Goal: Navigation & Orientation: Find specific page/section

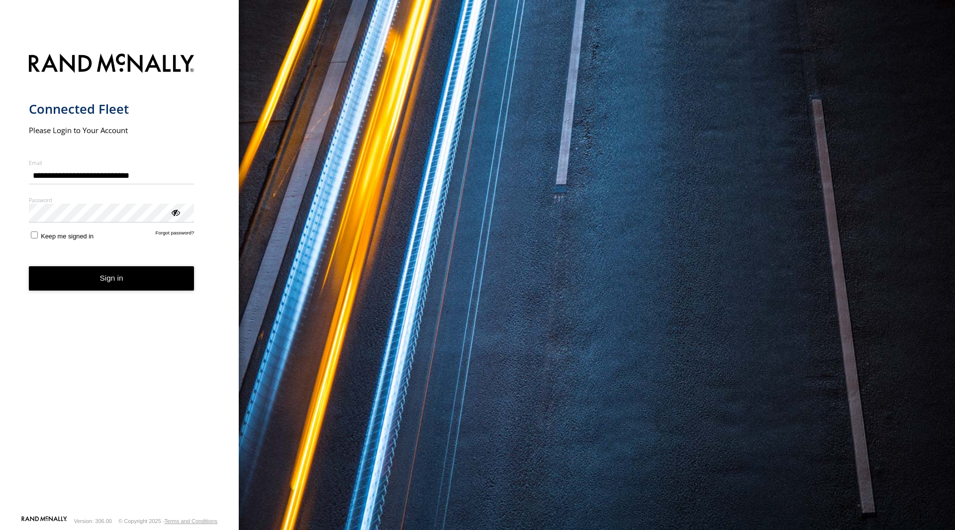
click at [129, 279] on button "Sign in" at bounding box center [112, 278] width 166 height 24
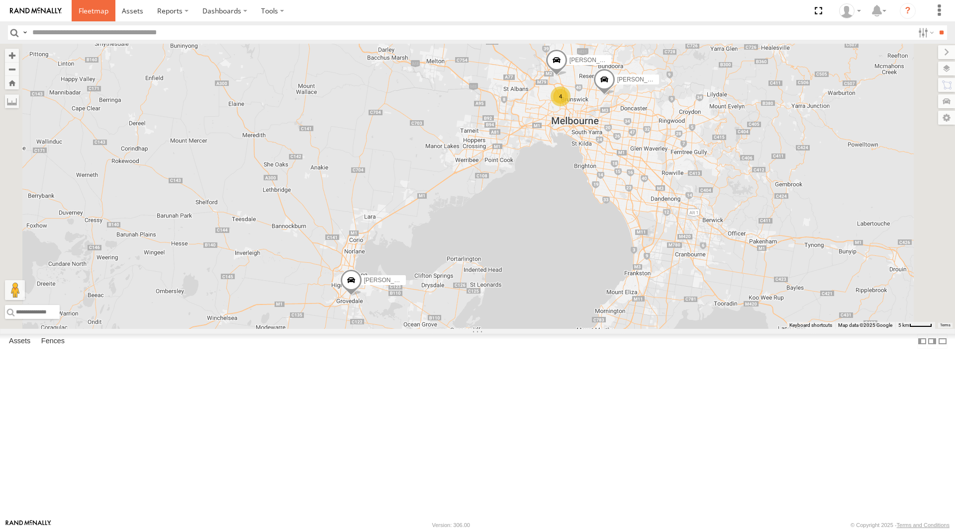
click at [93, 12] on span at bounding box center [94, 10] width 30 height 9
click at [95, 7] on span at bounding box center [94, 10] width 30 height 9
click at [90, 6] on link at bounding box center [94, 10] width 44 height 21
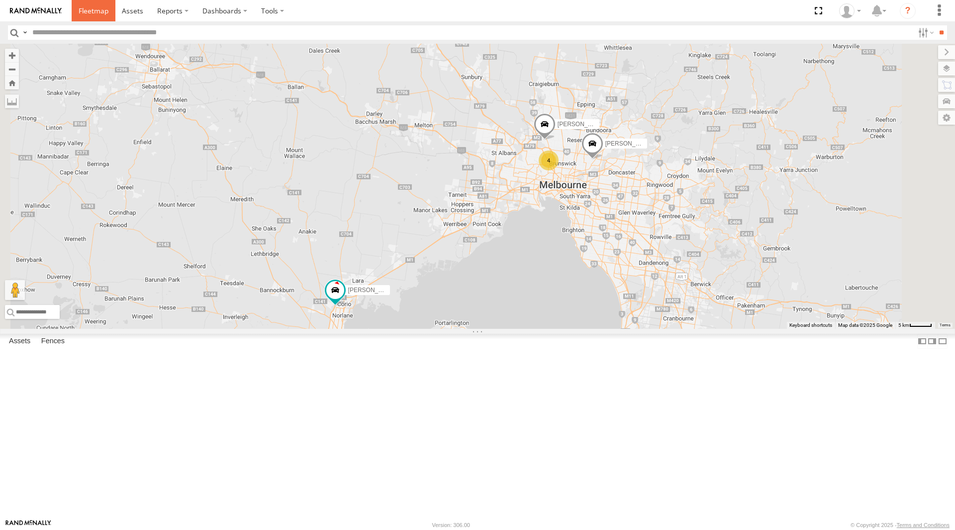
click at [94, 12] on span at bounding box center [94, 10] width 30 height 9
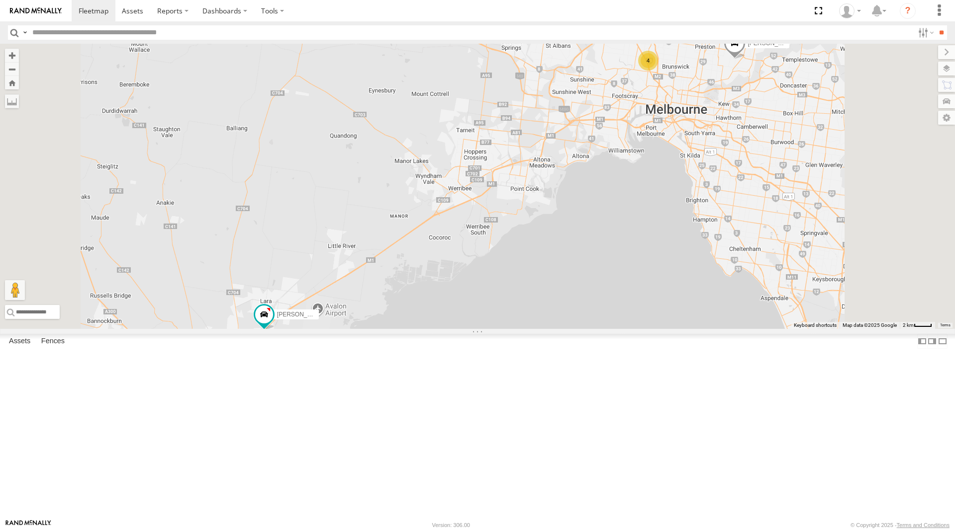
click at [433, 143] on div "4 Stefan Weeks Peter Edwardes Rob Serpell" at bounding box center [477, 186] width 955 height 285
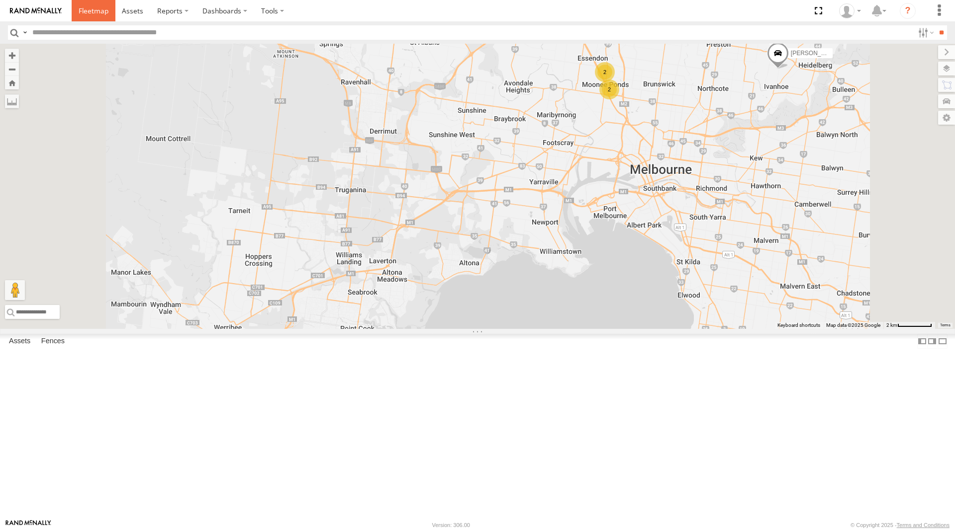
click at [89, 9] on span at bounding box center [94, 10] width 30 height 9
